Goal: Task Accomplishment & Management: Manage account settings

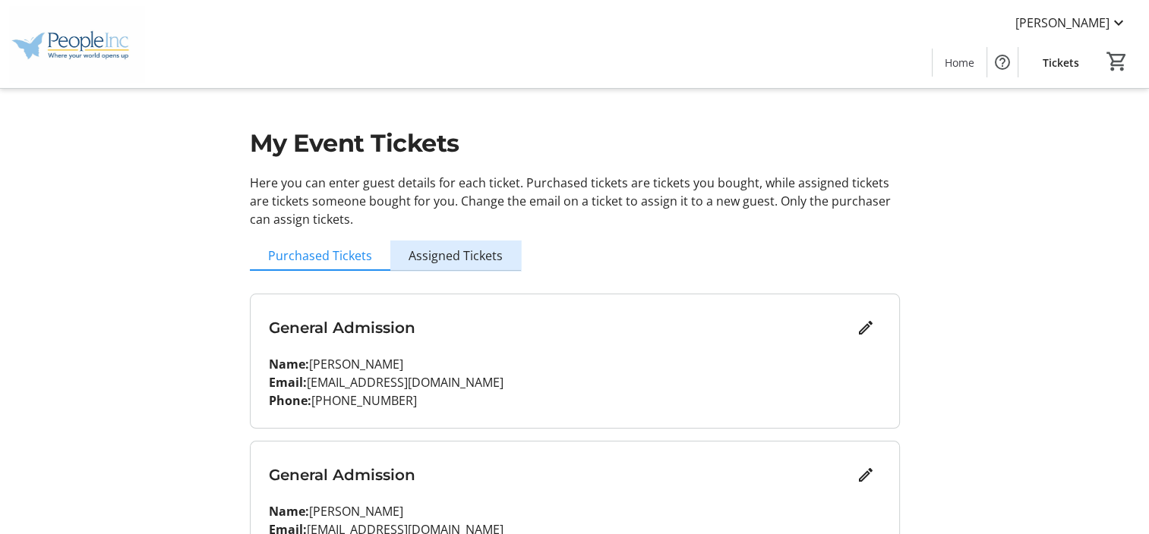
click at [479, 250] on span "Assigned Tickets" at bounding box center [455, 256] width 94 height 12
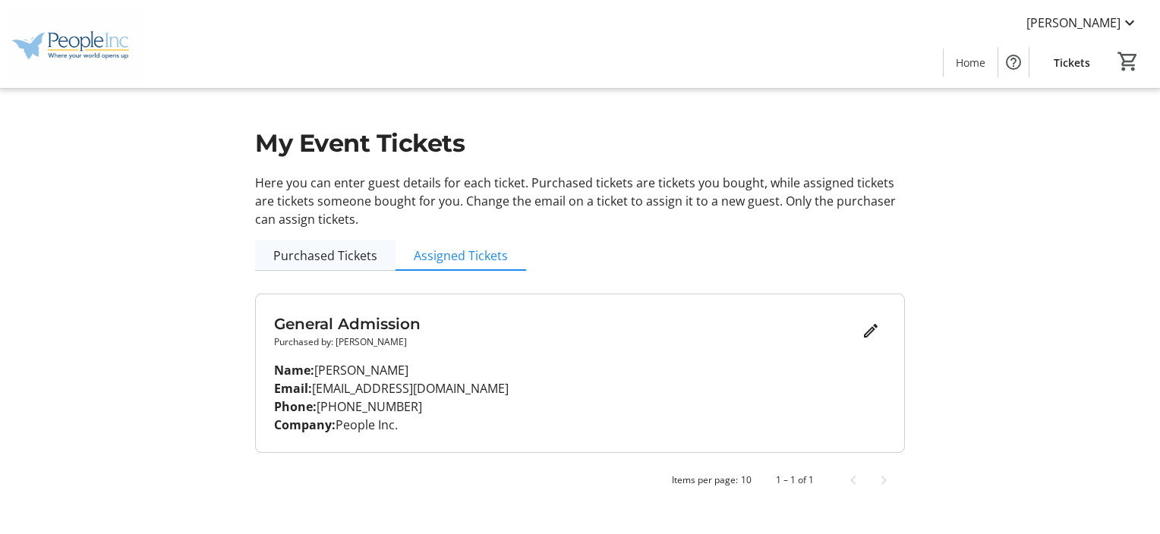
click at [295, 250] on span "Purchased Tickets" at bounding box center [325, 256] width 104 height 12
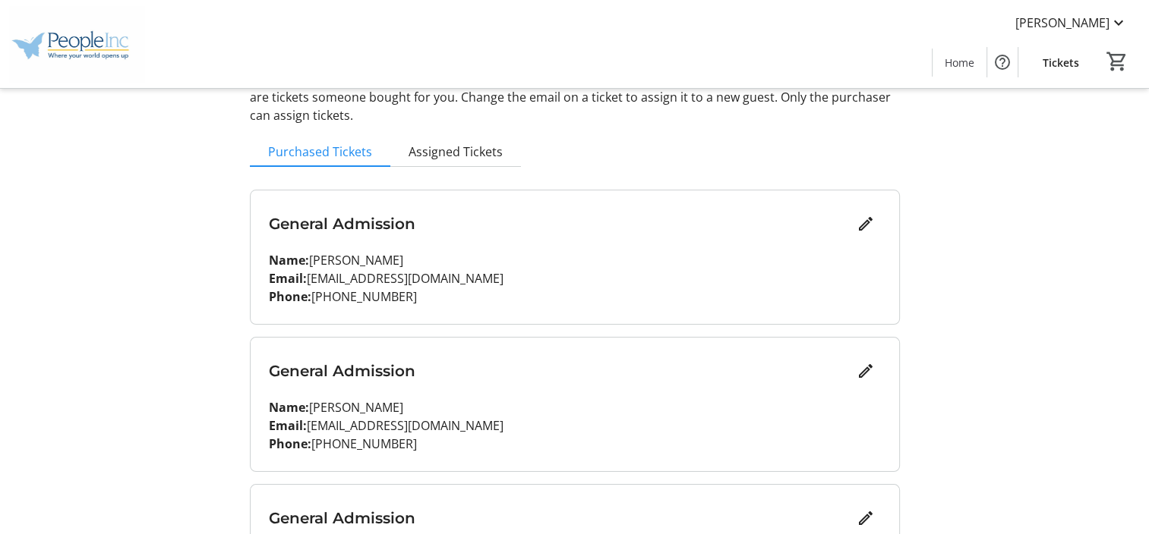
scroll to position [152, 0]
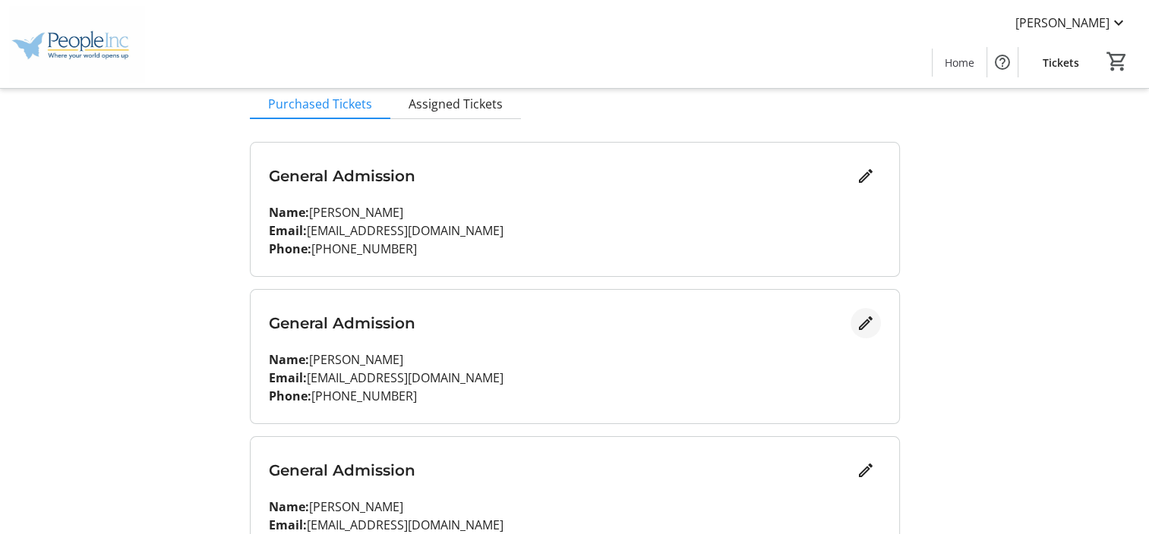
click at [865, 326] on mat-icon "Edit" at bounding box center [865, 323] width 18 height 18
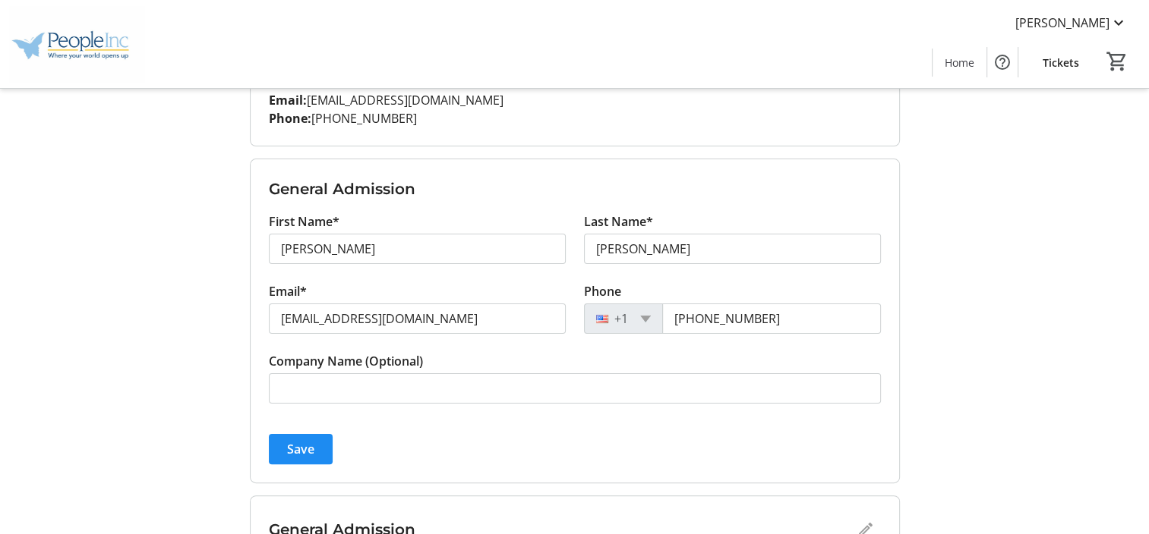
scroll to position [304, 0]
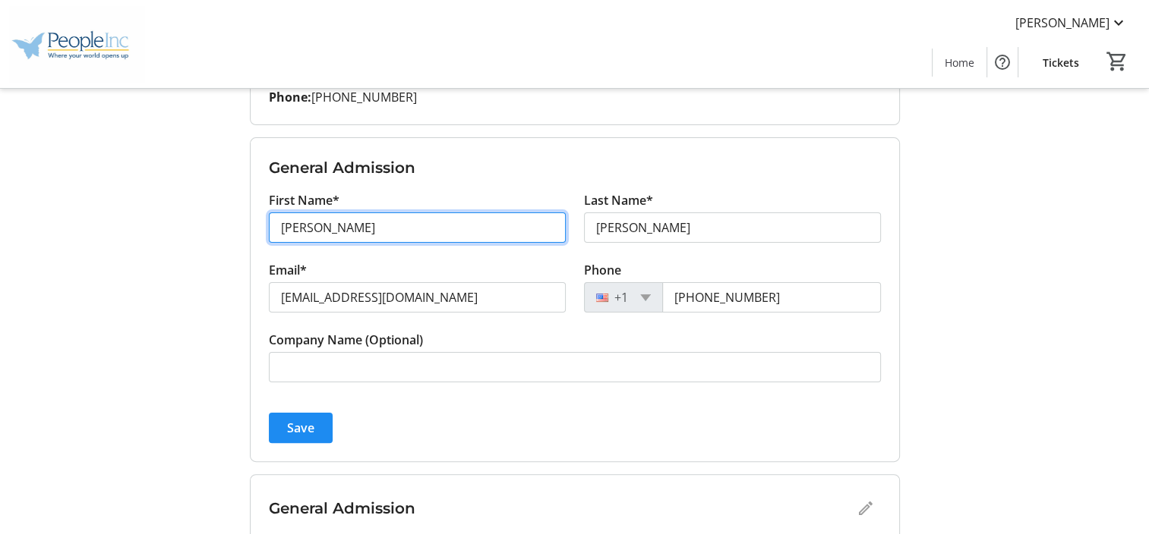
drag, startPoint x: 341, startPoint y: 229, endPoint x: 279, endPoint y: 230, distance: 61.5
click at [279, 230] on input "[PERSON_NAME]" at bounding box center [417, 228] width 297 height 30
type input "[PERSON_NAME]"
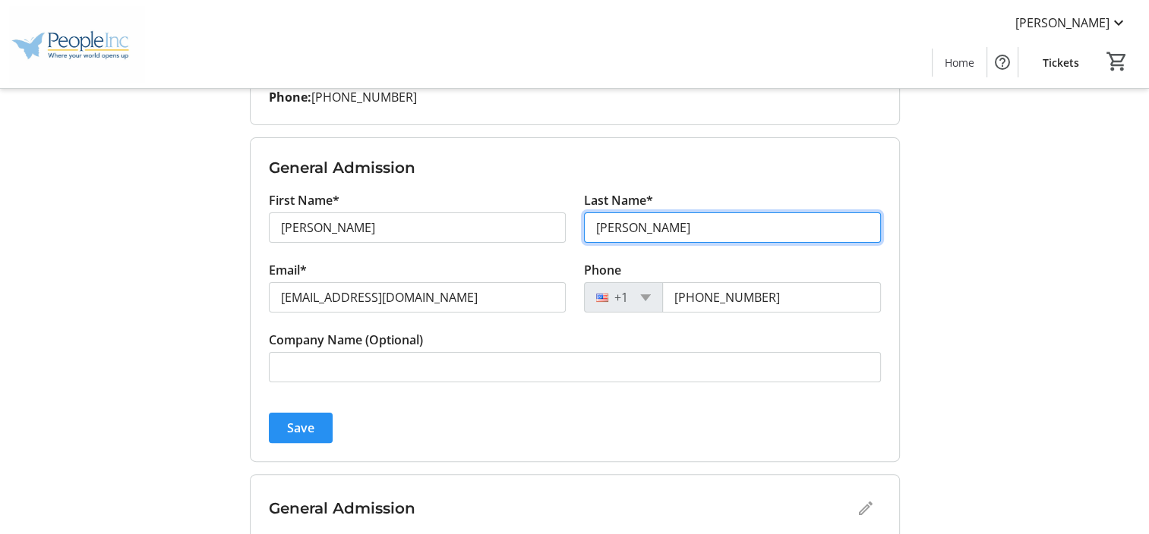
type input "[PERSON_NAME]"
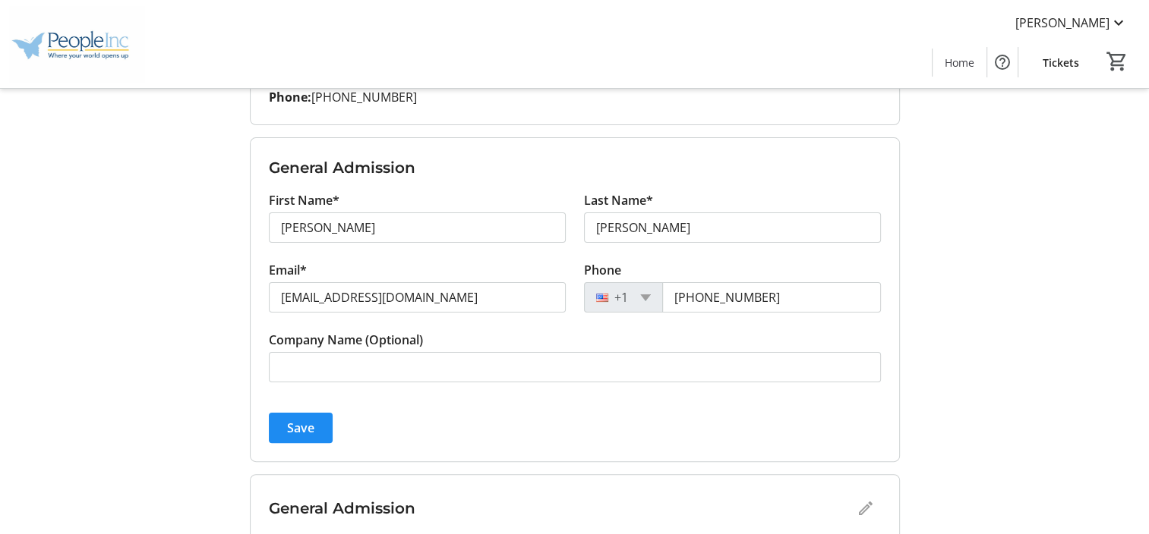
click at [301, 434] on span "Save" at bounding box center [300, 428] width 27 height 18
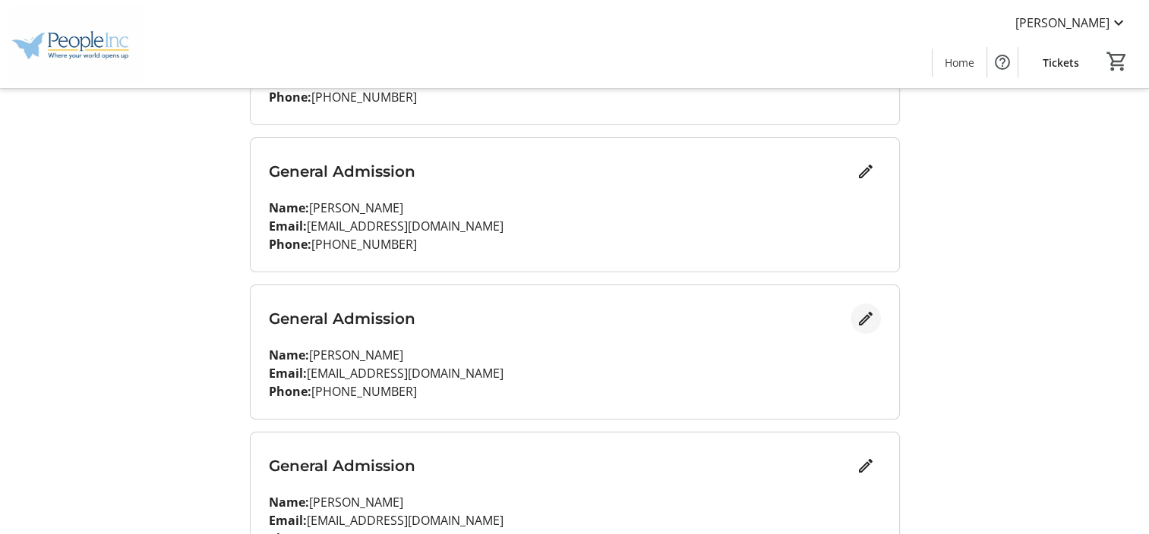
click at [864, 319] on mat-icon "Edit" at bounding box center [865, 319] width 18 height 18
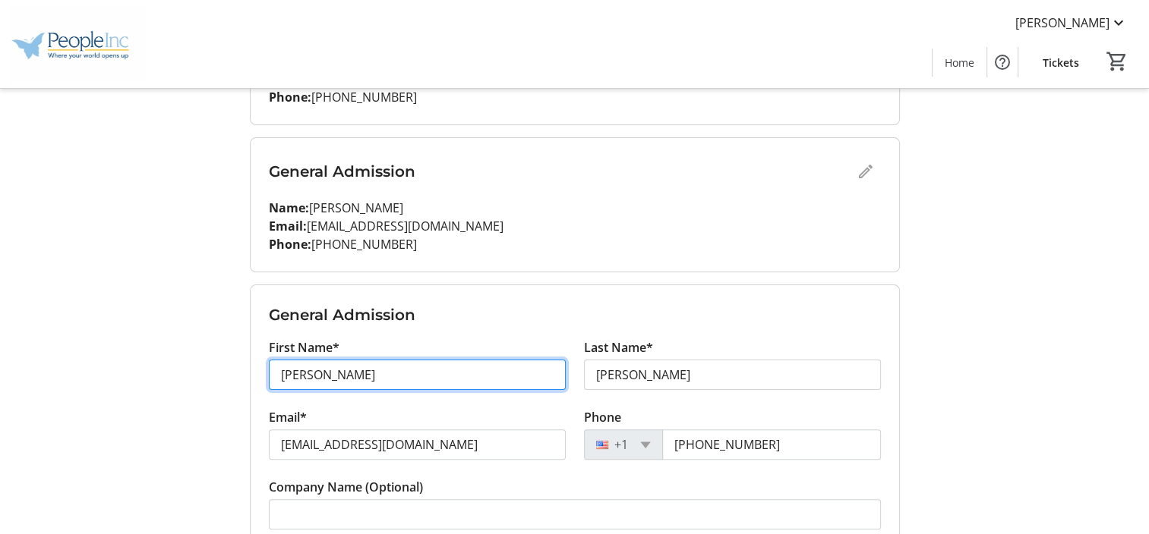
drag, startPoint x: 355, startPoint y: 373, endPoint x: 244, endPoint y: 375, distance: 111.6
click at [244, 375] on div "My Event Tickets Here you can enter guest details for each ticket. Purchased ti…" at bounding box center [575, 256] width 668 height 1121
type input "[PERSON_NAME]"
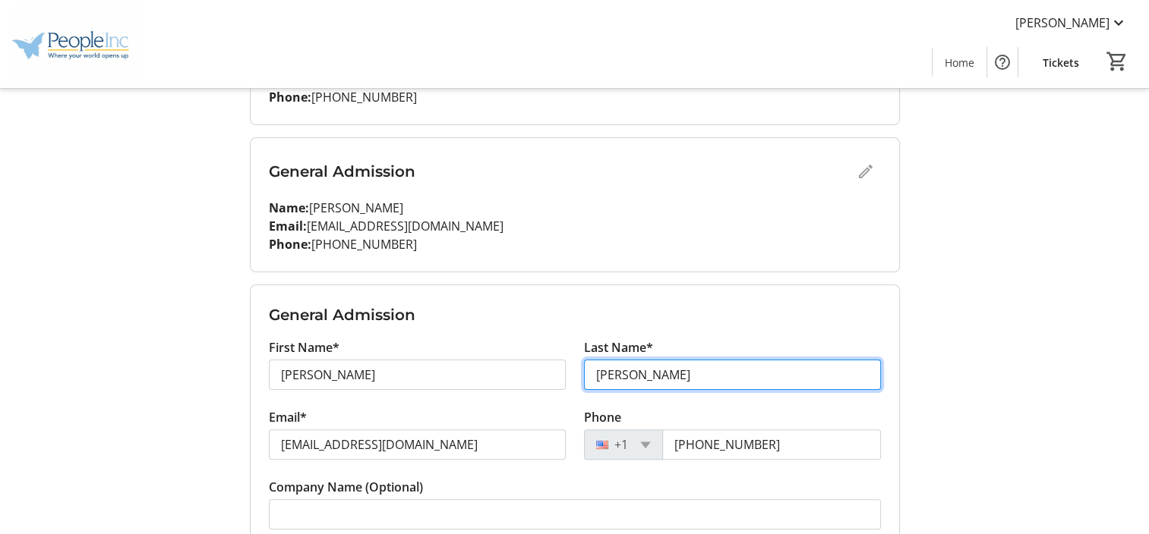
type input "[PERSON_NAME]"
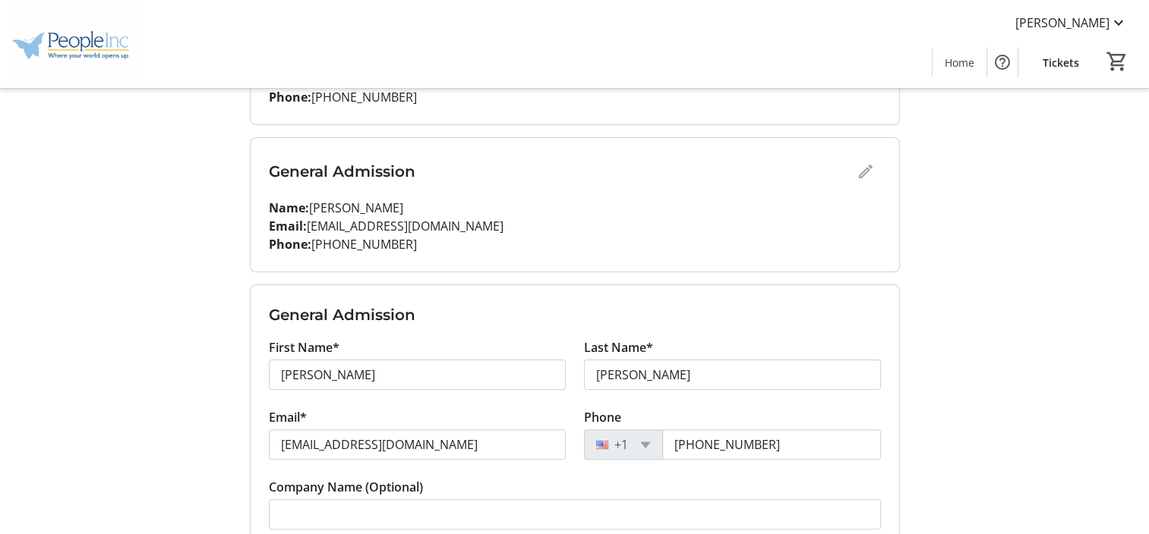
click at [733, 227] on p "Email: [EMAIL_ADDRESS][DOMAIN_NAME]" at bounding box center [575, 226] width 612 height 18
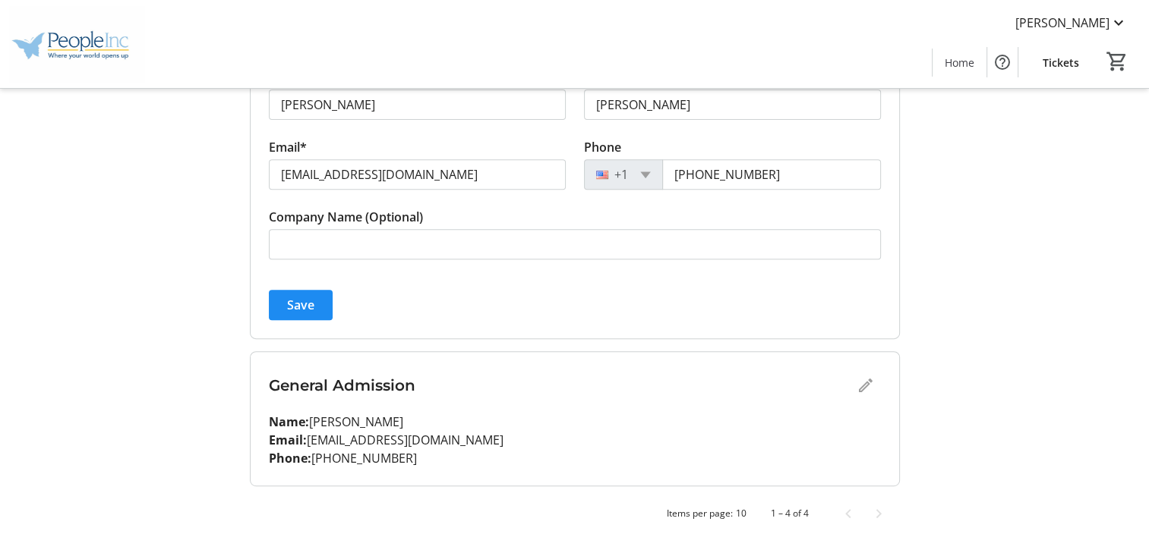
scroll to position [585, 0]
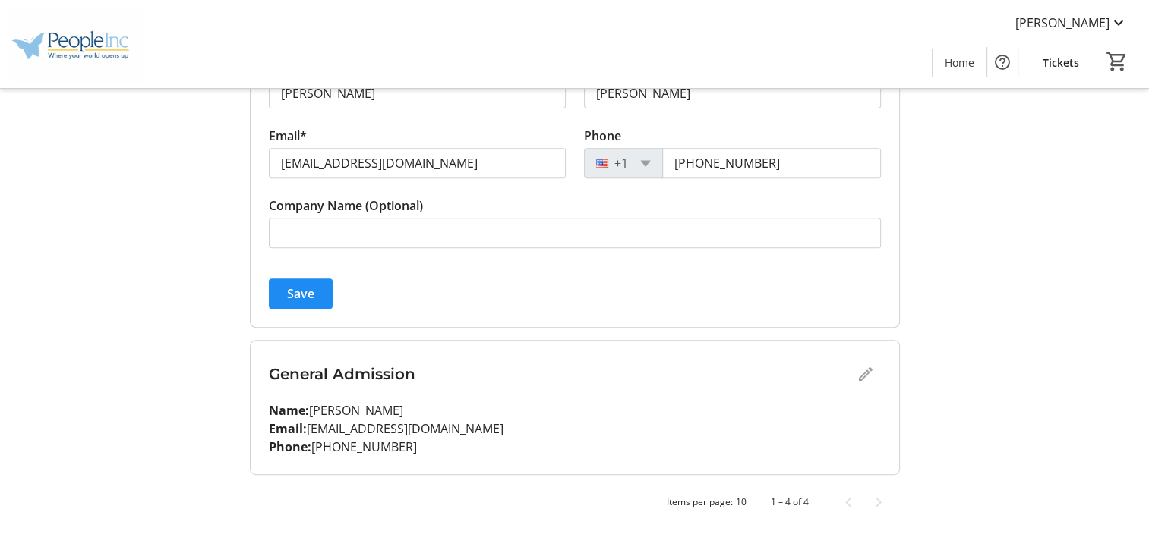
click at [869, 375] on div "General Admission" at bounding box center [575, 374] width 612 height 30
click at [303, 298] on span "Save" at bounding box center [300, 294] width 27 height 18
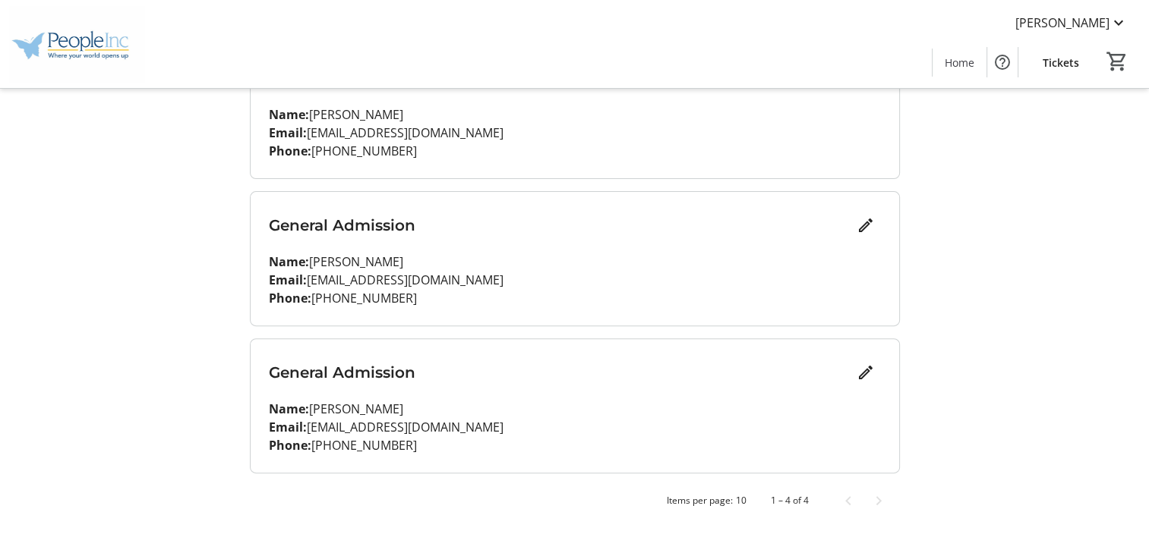
scroll to position [396, 0]
click at [875, 372] on span "Edit" at bounding box center [865, 374] width 30 height 30
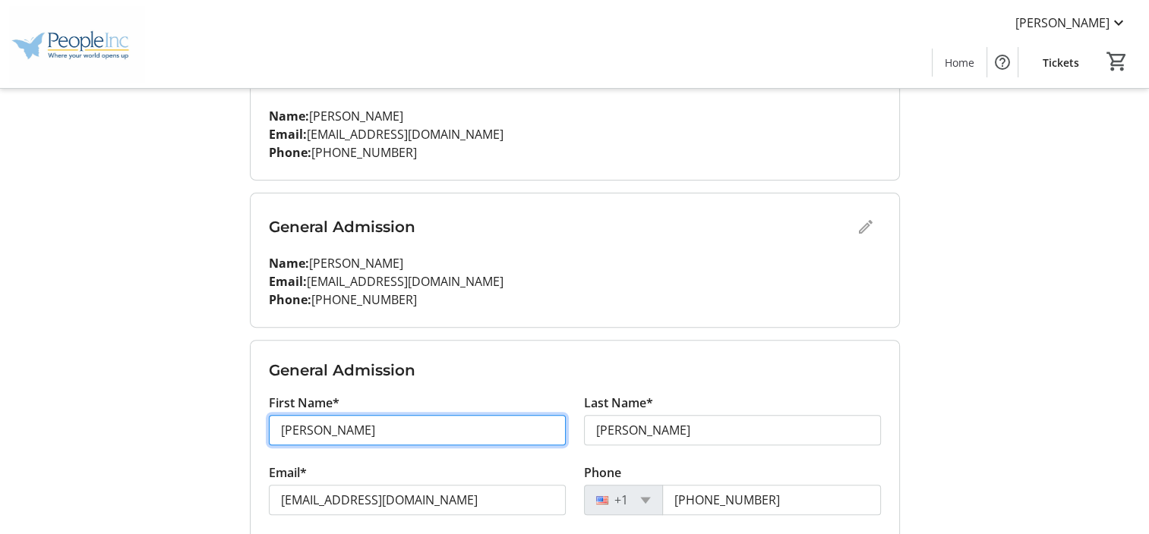
drag, startPoint x: 347, startPoint y: 426, endPoint x: 243, endPoint y: 430, distance: 104.1
click at [243, 430] on div "My Event Tickets Here you can enter guest details for each ticket. Purchased ti…" at bounding box center [575, 164] width 668 height 1121
type input "[PERSON_NAME]"
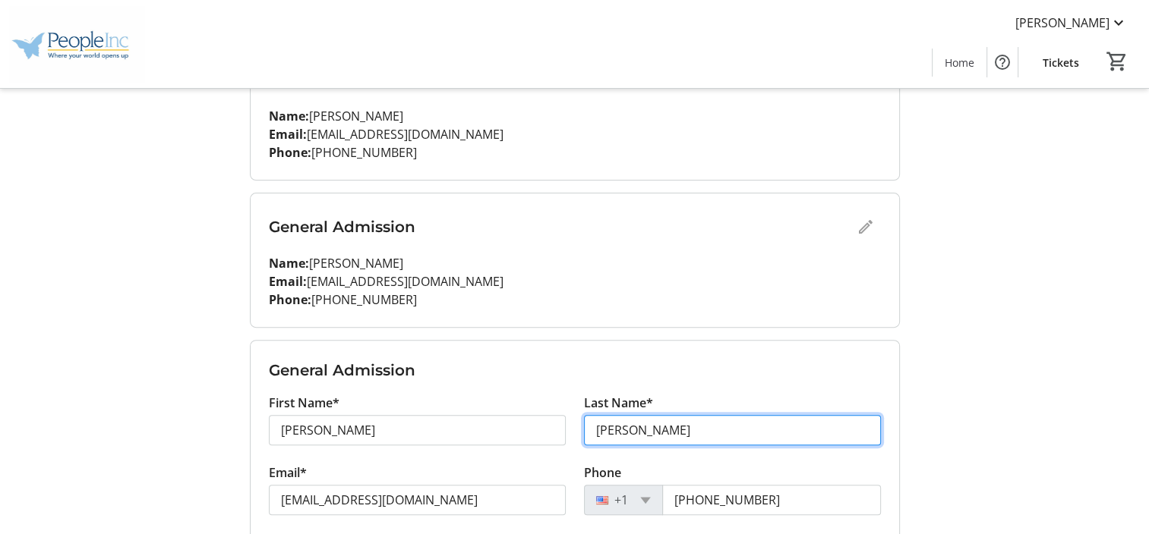
type input "[PERSON_NAME]"
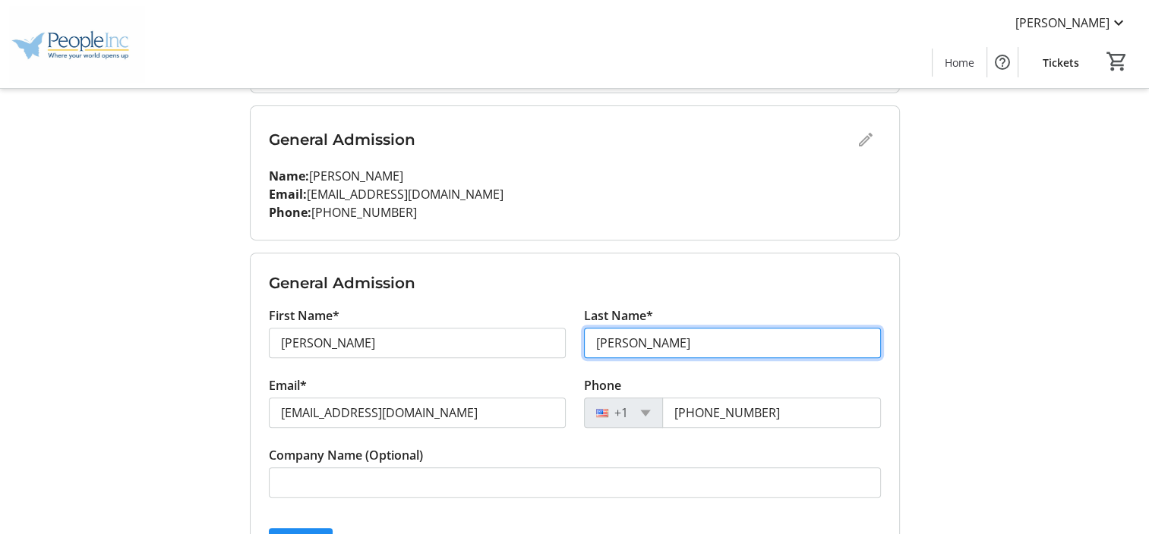
scroll to position [585, 0]
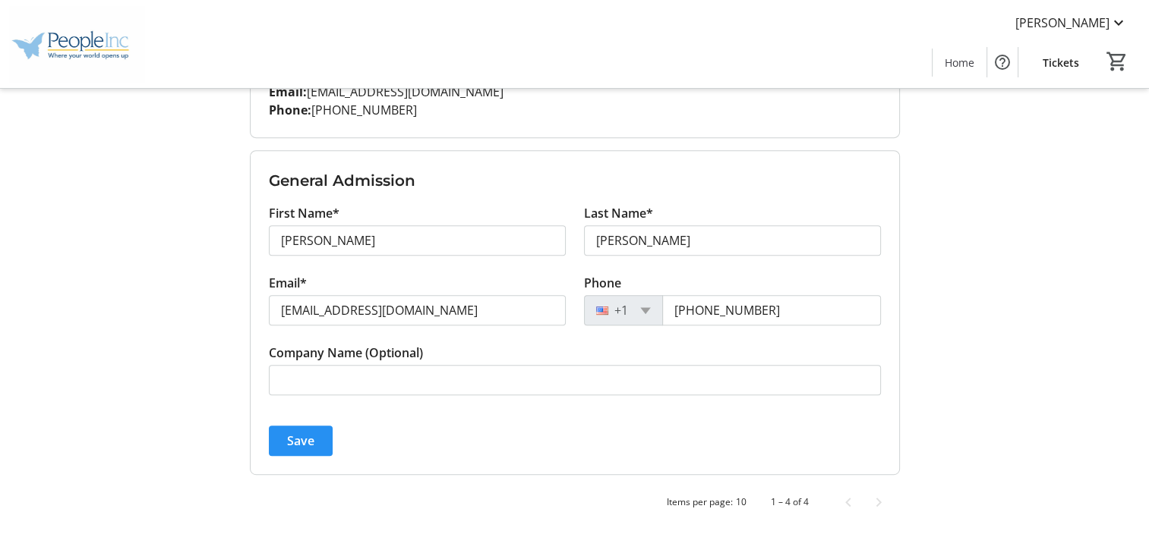
click at [305, 437] on span "Save" at bounding box center [300, 441] width 27 height 18
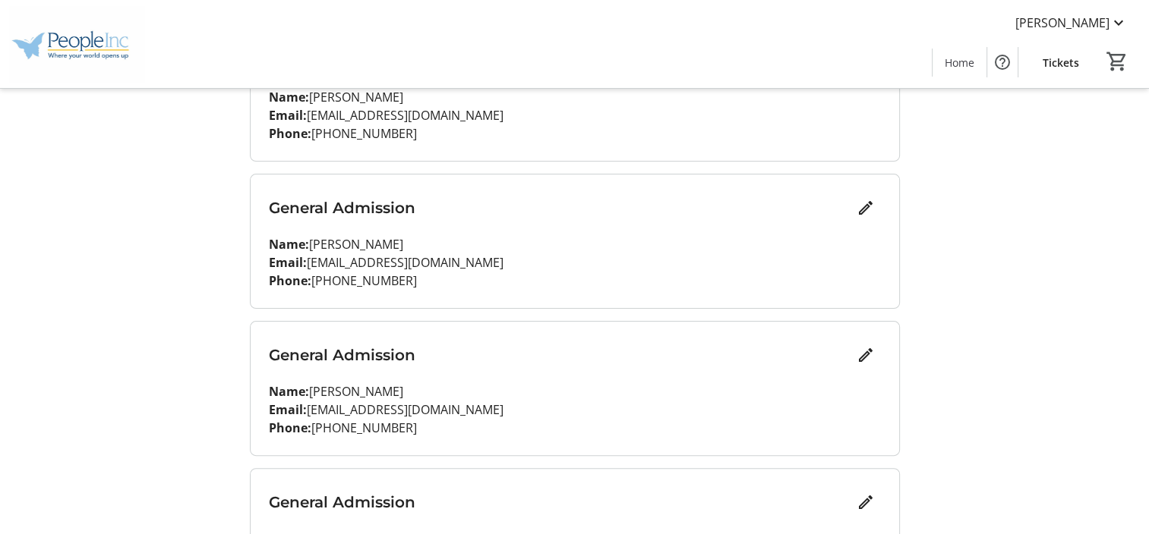
scroll to position [396, 0]
